Goal: Contribute content

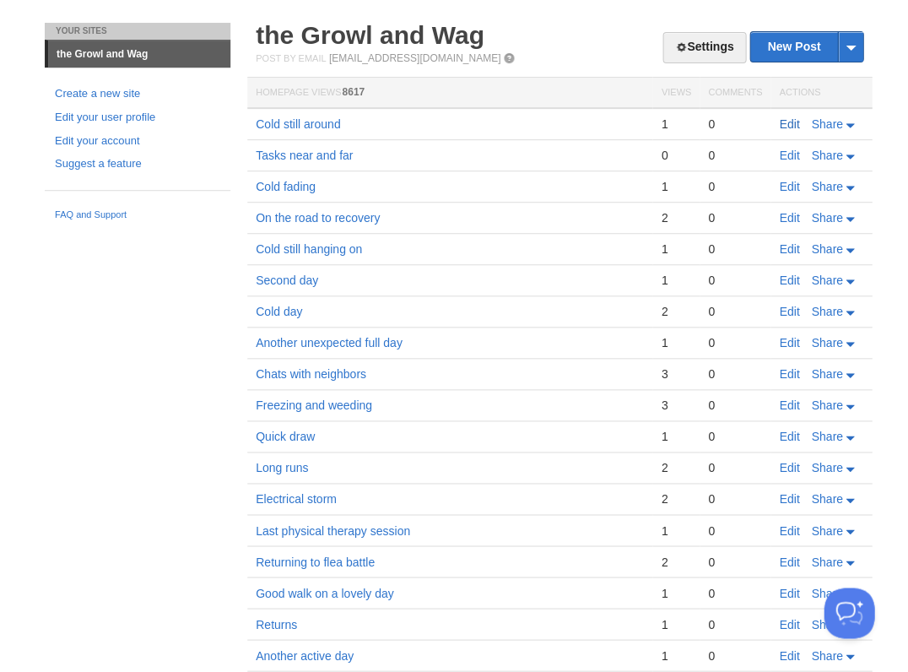
click at [785, 122] on link "Edit" at bounding box center [789, 124] width 20 height 14
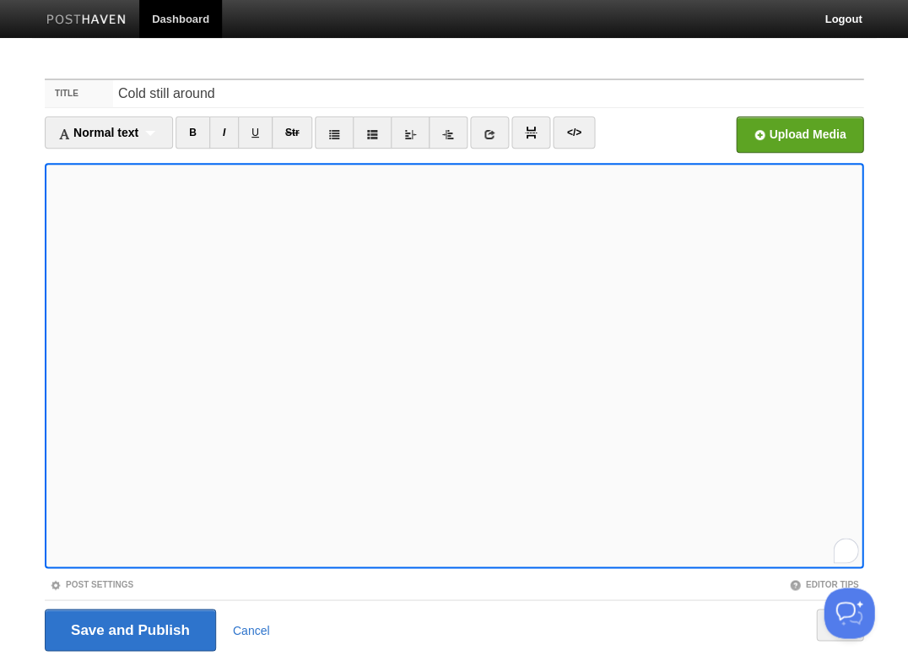
scroll to position [41, 0]
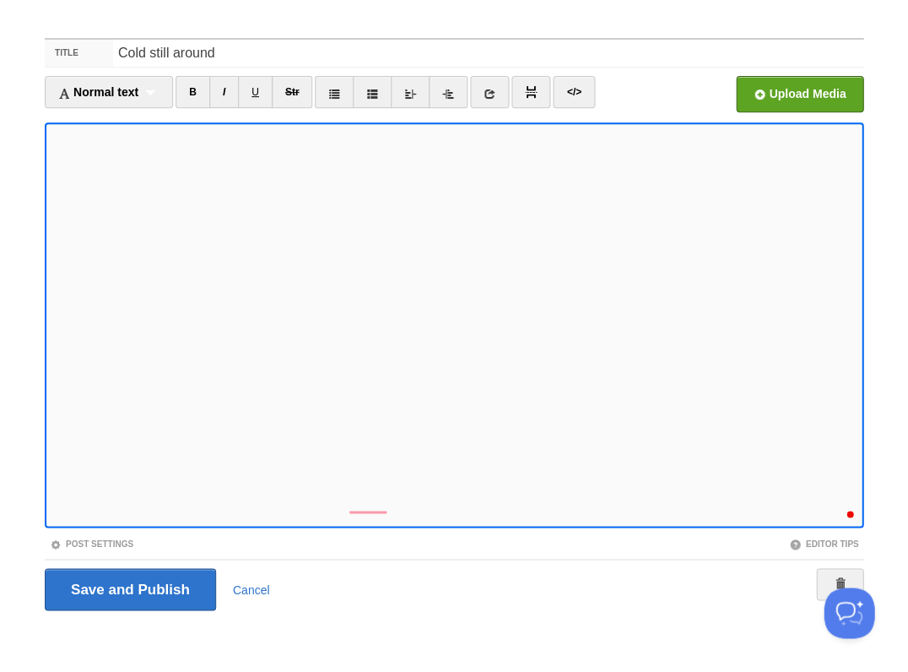
scroll to position [618, 0]
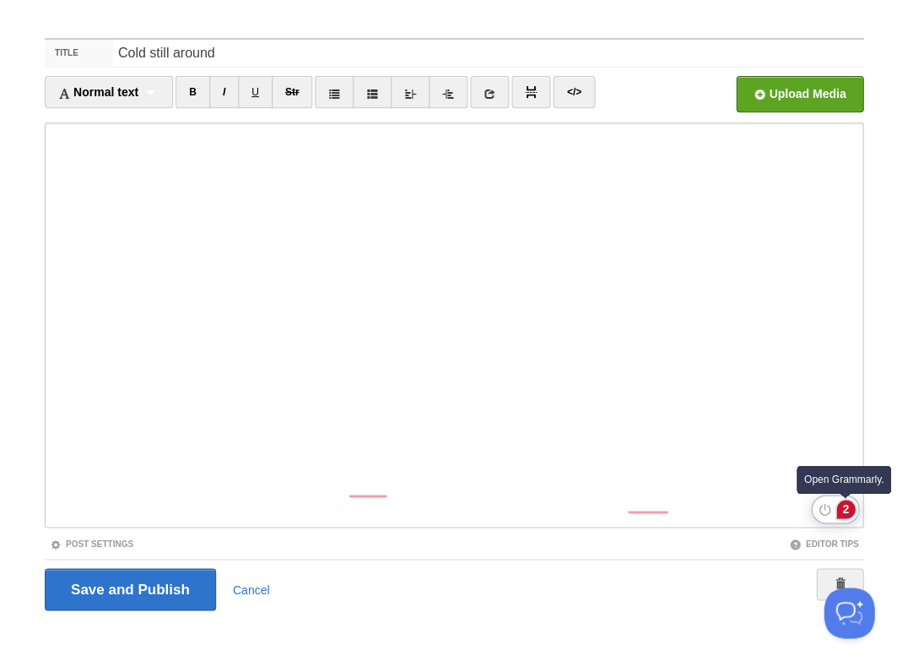
click at [840, 509] on div "2" at bounding box center [845, 509] width 19 height 19
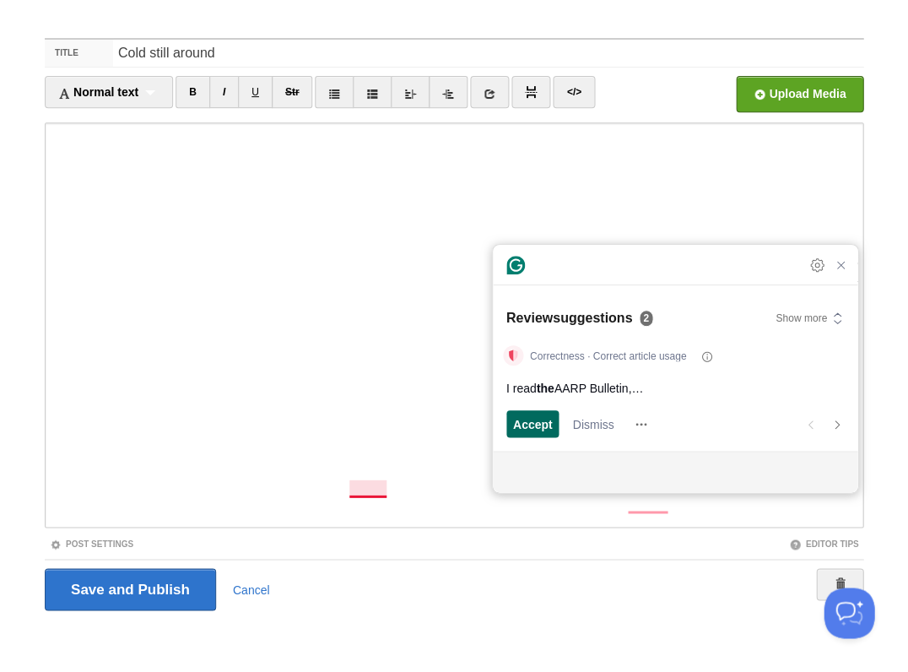
click at [533, 426] on span "Accept" at bounding box center [533, 424] width 40 height 18
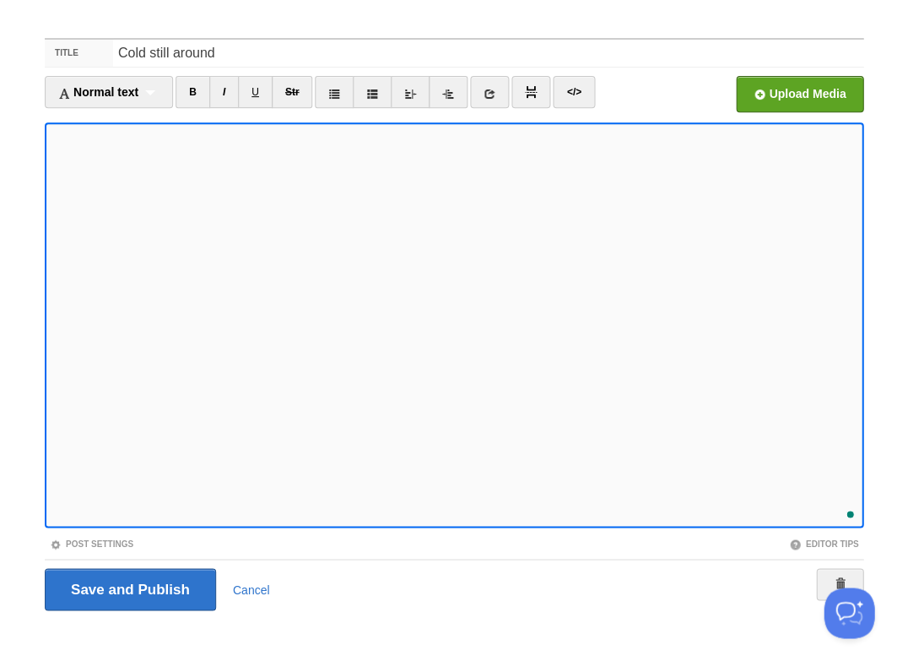
scroll to position [634, 0]
click at [128, 587] on input "Save and Publish" at bounding box center [130, 589] width 171 height 42
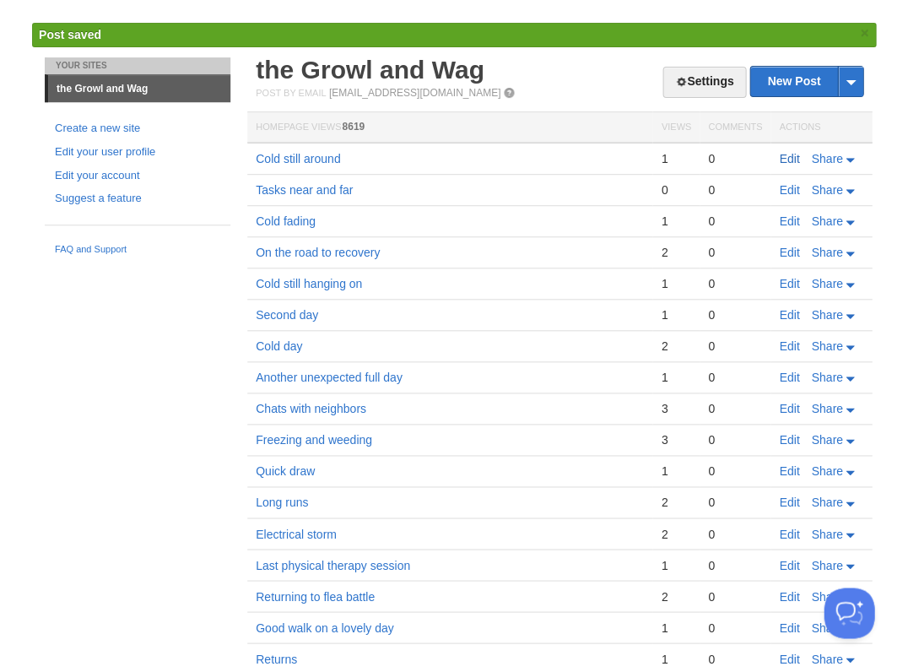
click at [780, 154] on link "Edit" at bounding box center [789, 159] width 20 height 14
